Goal: Task Accomplishment & Management: Complete application form

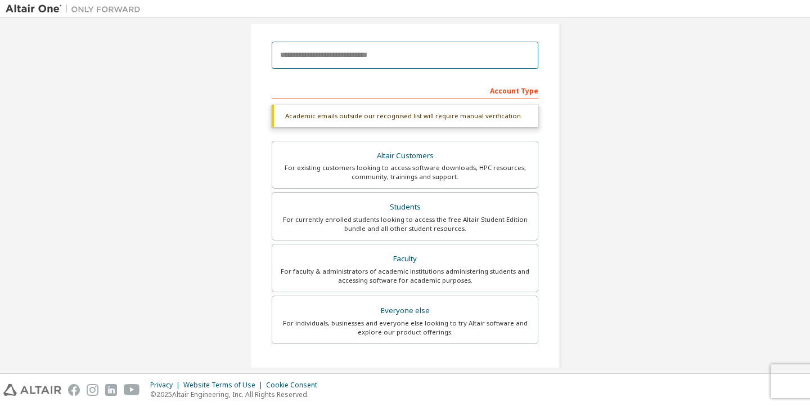
scroll to position [128, 0]
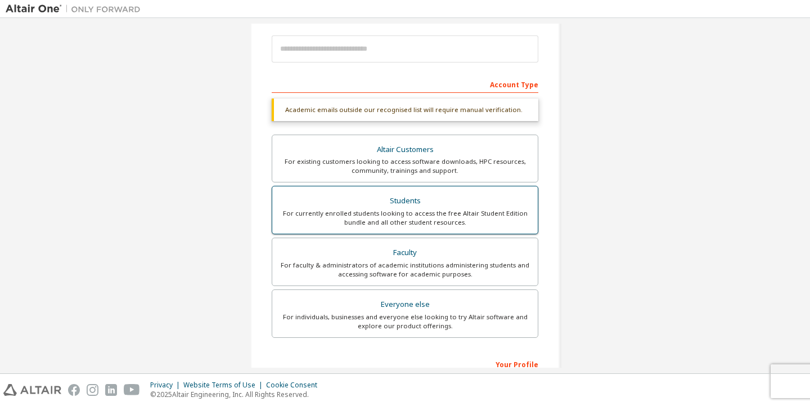
click at [341, 199] on div "Students" at bounding box center [405, 201] width 252 height 16
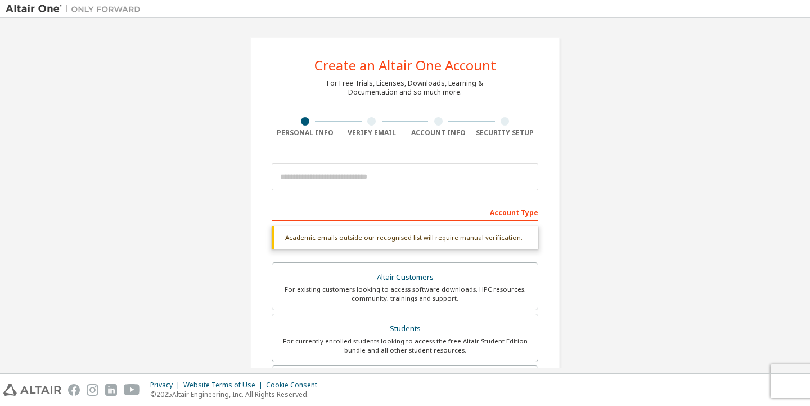
scroll to position [0, 0]
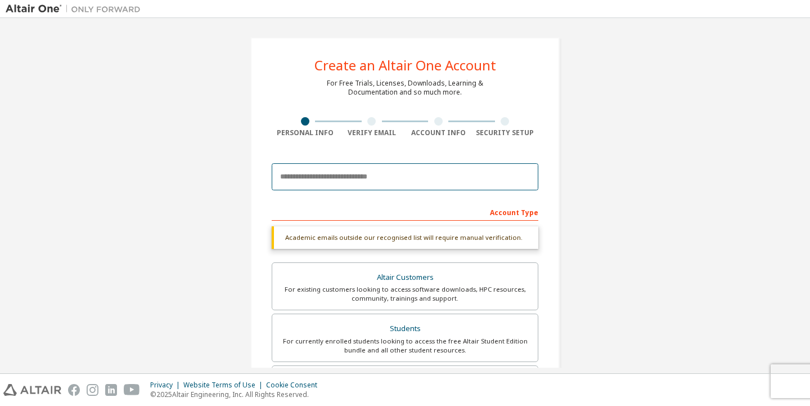
click at [376, 173] on input "email" at bounding box center [405, 176] width 267 height 27
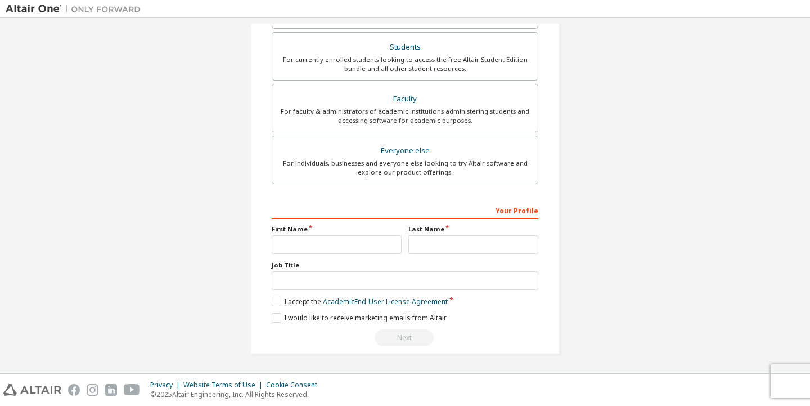
type input "**********"
type input "***"
type input "********"
click at [283, 301] on label "I accept the Academic End-User License Agreement" at bounding box center [360, 301] width 176 height 10
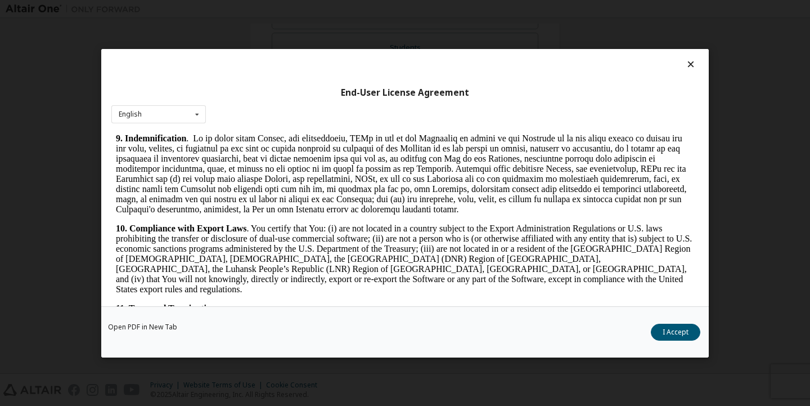
scroll to position [1698, 0]
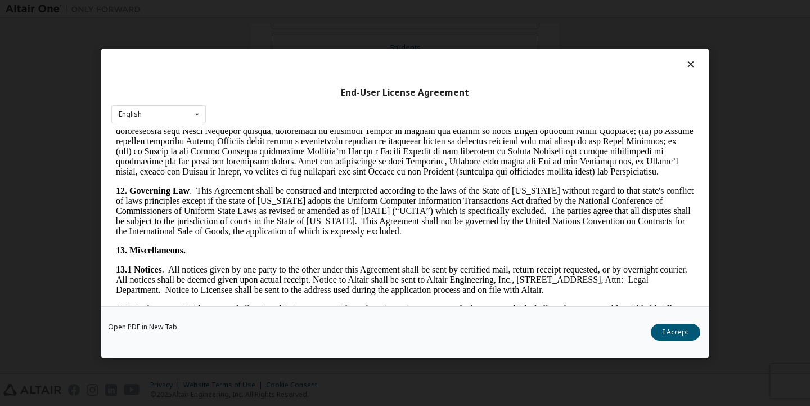
click at [685, 340] on div "Open PDF in New Tab I Accept" at bounding box center [404, 330] width 607 height 51
click at [682, 336] on button "I Accept" at bounding box center [675, 331] width 49 height 17
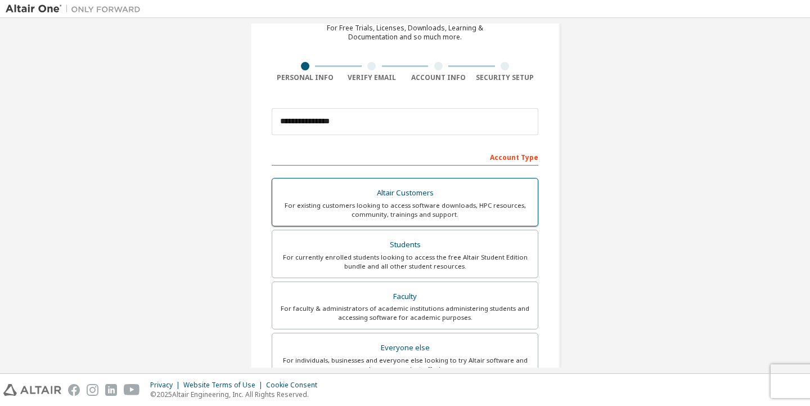
scroll to position [43, 0]
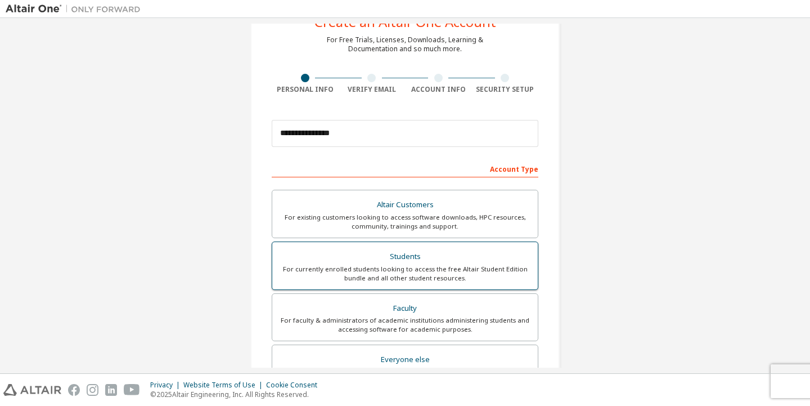
click at [463, 260] on div "Students" at bounding box center [405, 257] width 252 height 16
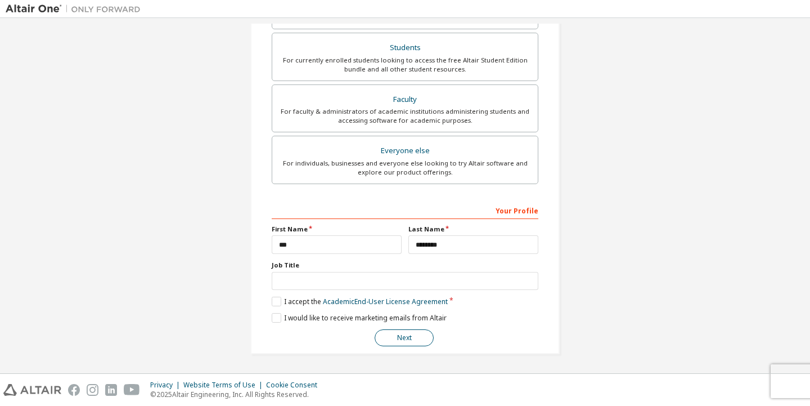
scroll to position [253, 0]
click at [386, 339] on button "Next" at bounding box center [404, 337] width 59 height 17
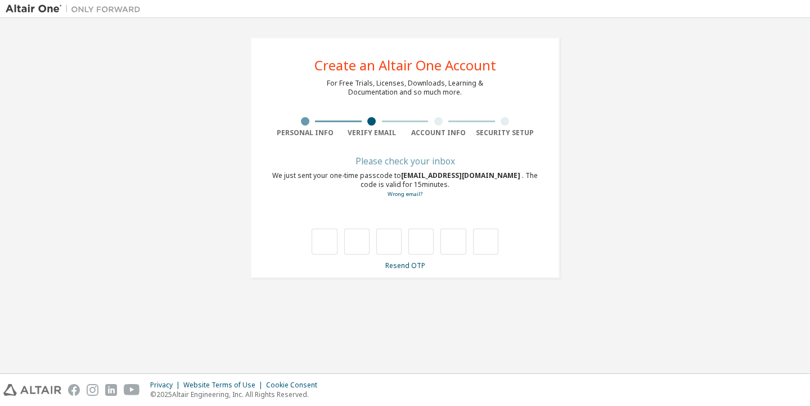
type input "*"
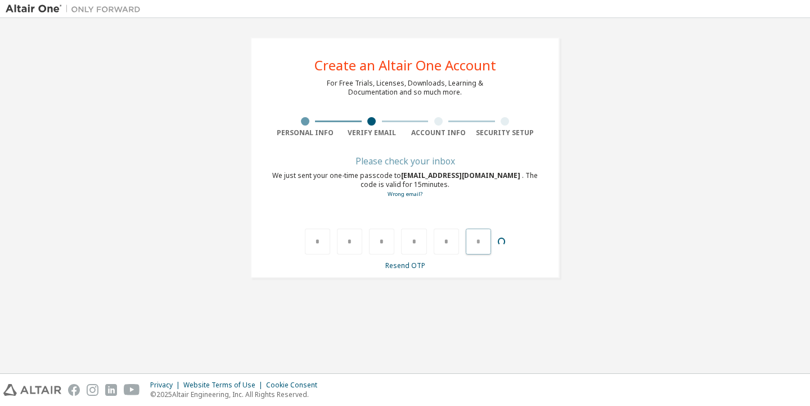
type input "*"
